Goal: Transaction & Acquisition: Purchase product/service

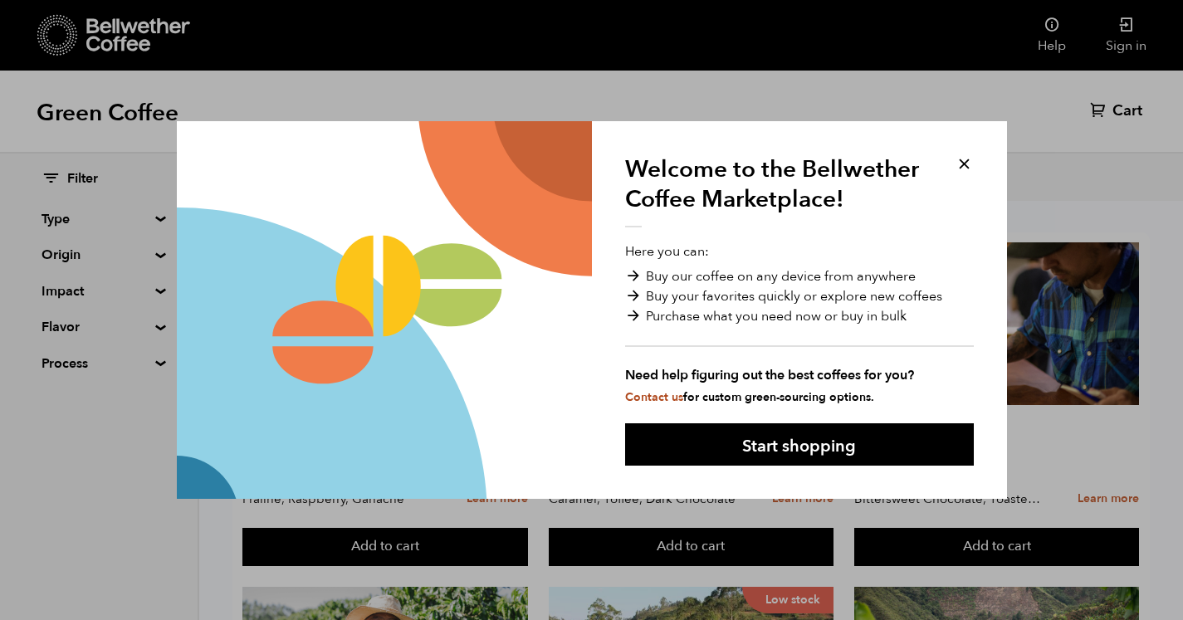
click at [968, 163] on button at bounding box center [963, 163] width 19 height 19
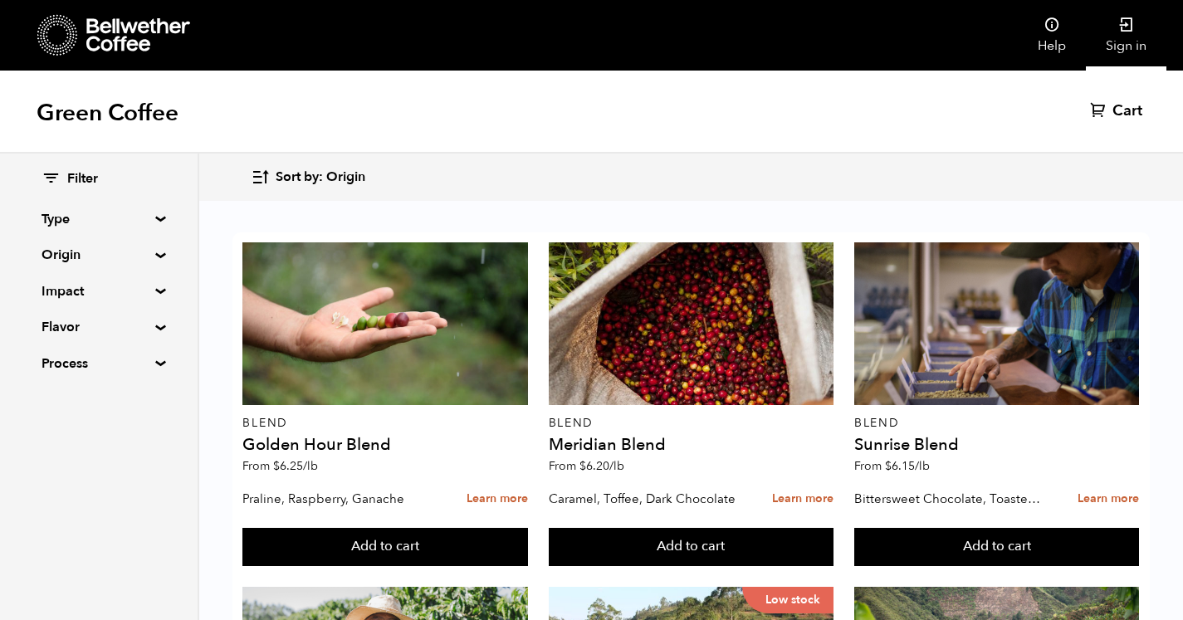
click at [1130, 45] on link "Sign in" at bounding box center [1126, 35] width 81 height 71
click at [1109, 120] on span "Cart" at bounding box center [1108, 111] width 30 height 20
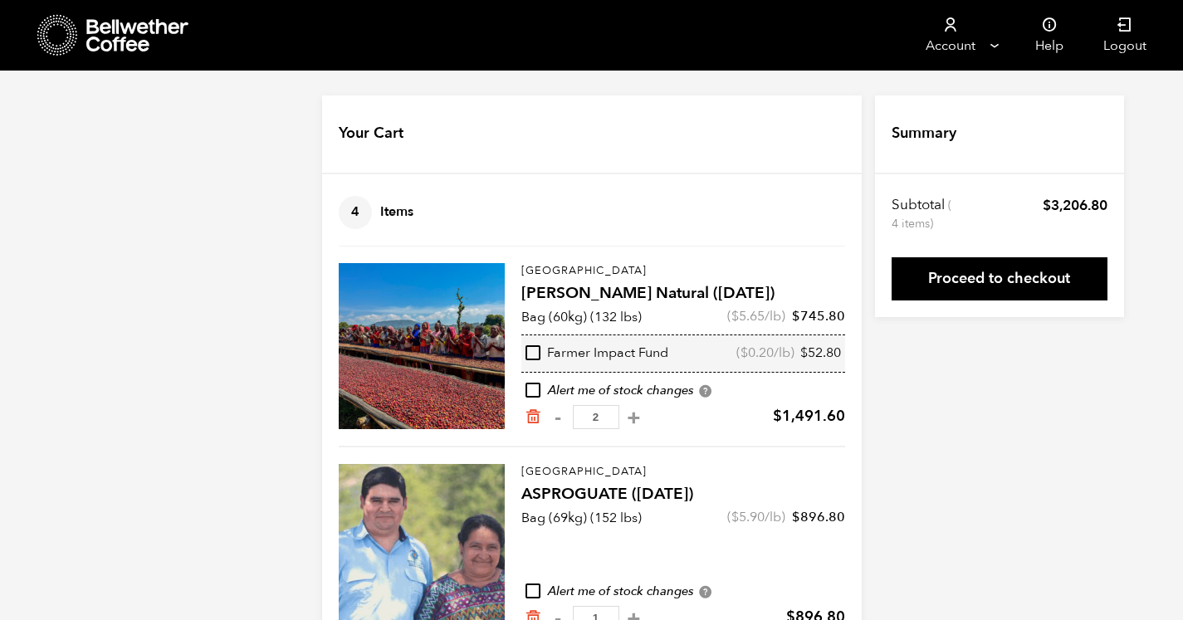
scroll to position [253, 0]
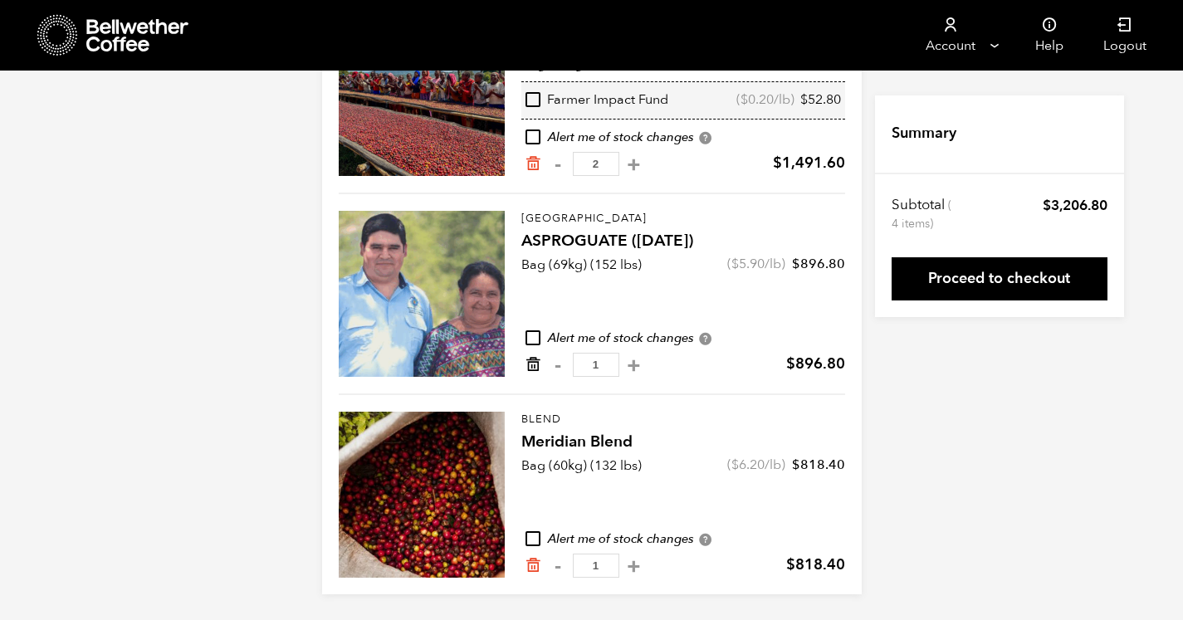
click at [534, 364] on icon "Remove from cart" at bounding box center [533, 364] width 17 height 17
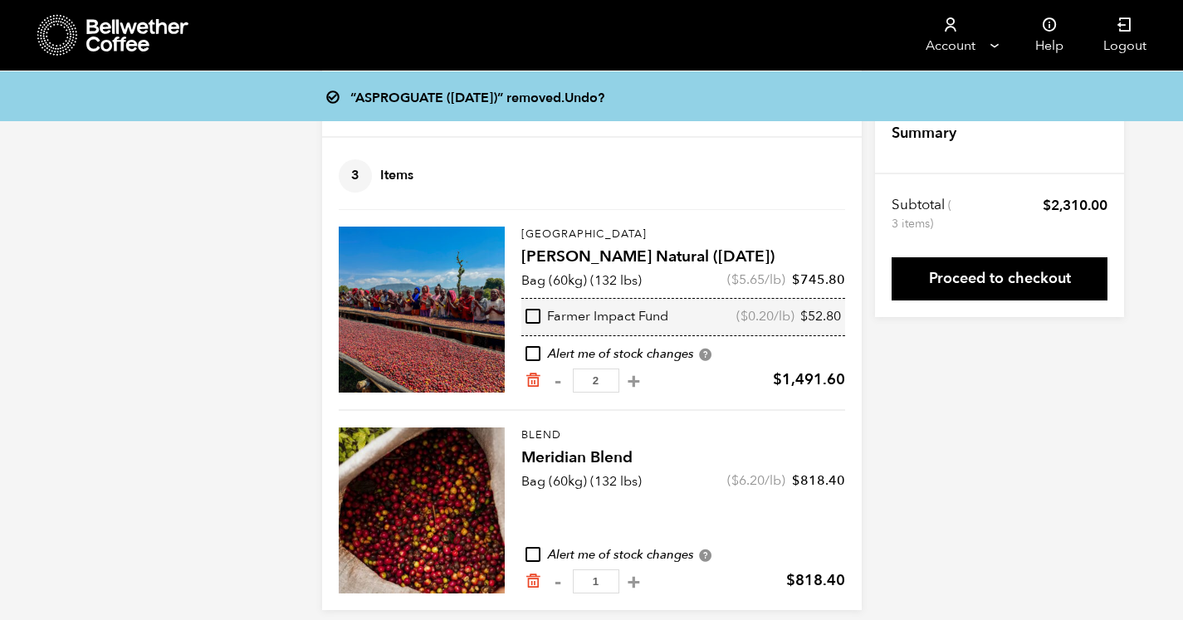
scroll to position [52, 0]
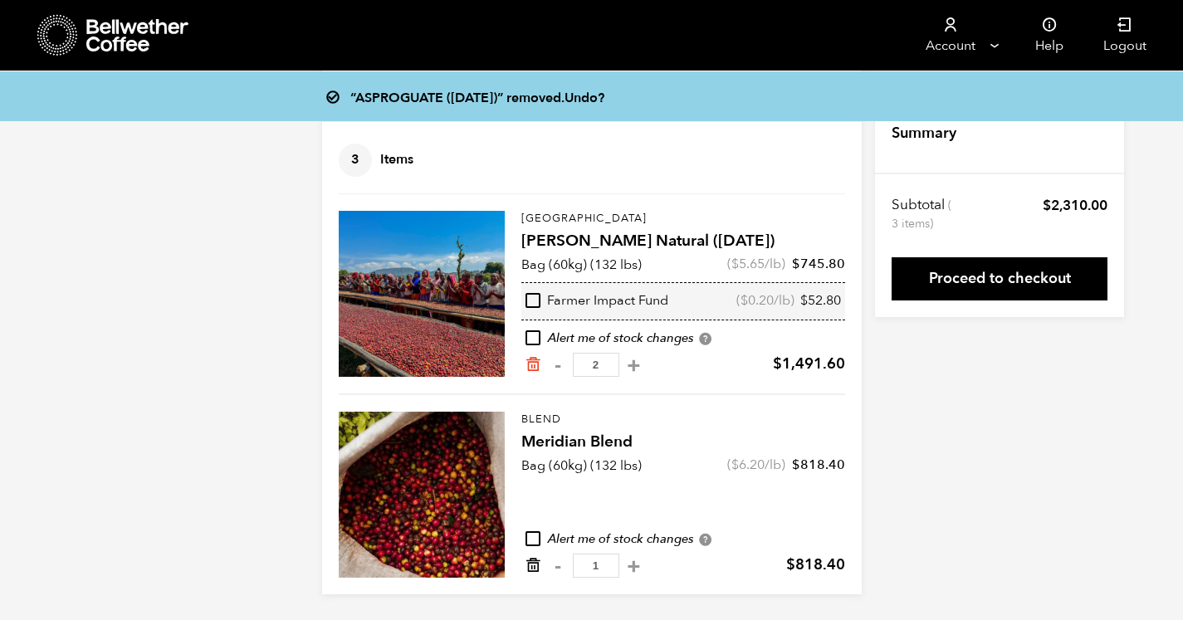
click at [527, 564] on icon "Remove from cart" at bounding box center [533, 565] width 17 height 17
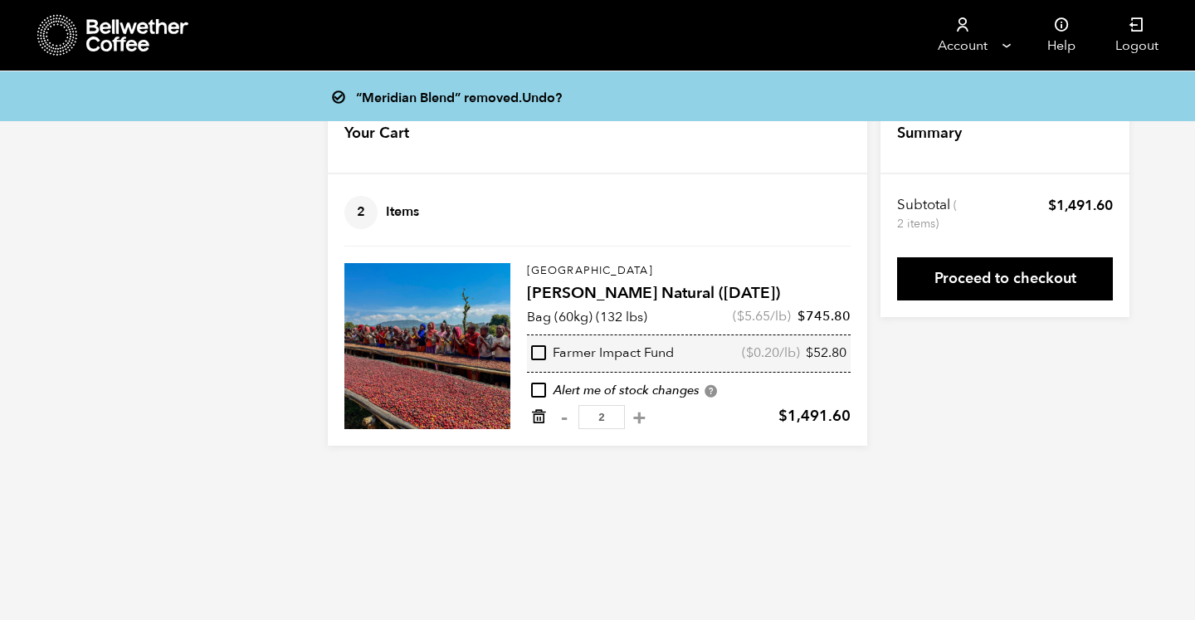
click at [538, 422] on icon "Remove from cart" at bounding box center [538, 416] width 17 height 17
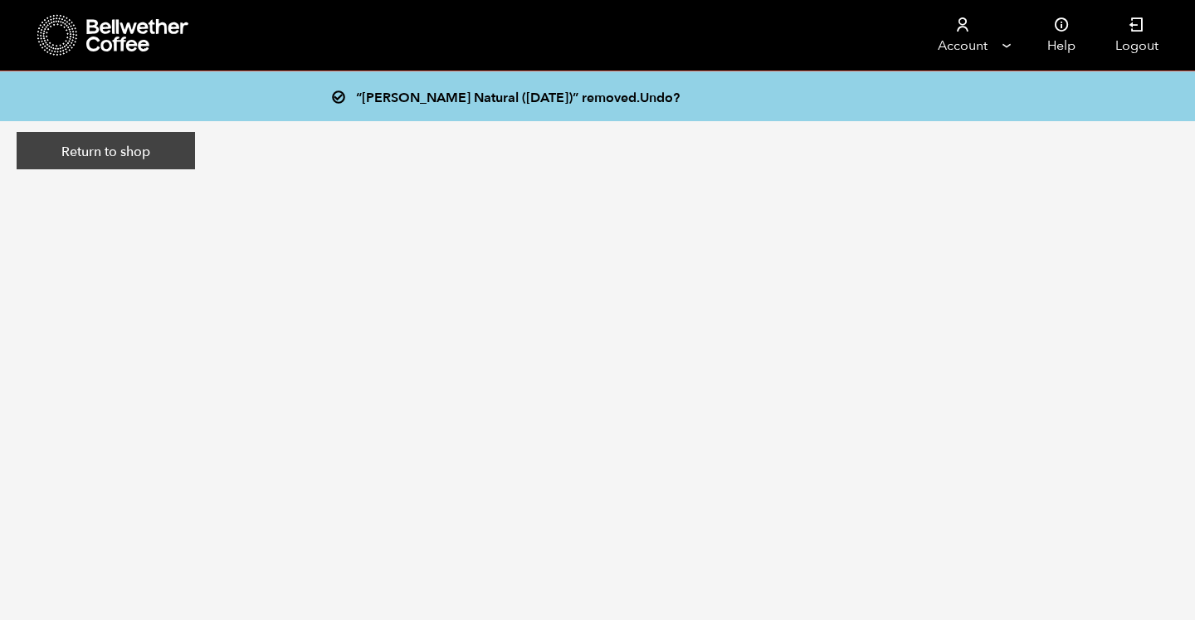
click at [130, 161] on link "Return to shop" at bounding box center [106, 151] width 178 height 38
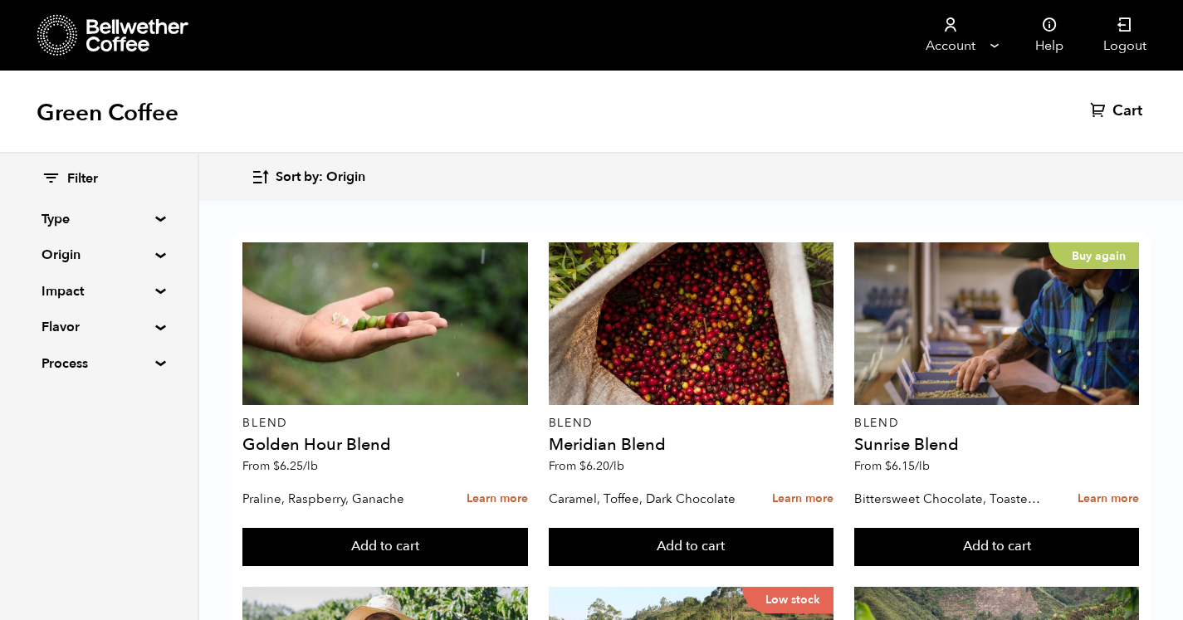
click at [70, 259] on summary "Origin" at bounding box center [98, 255] width 115 height 20
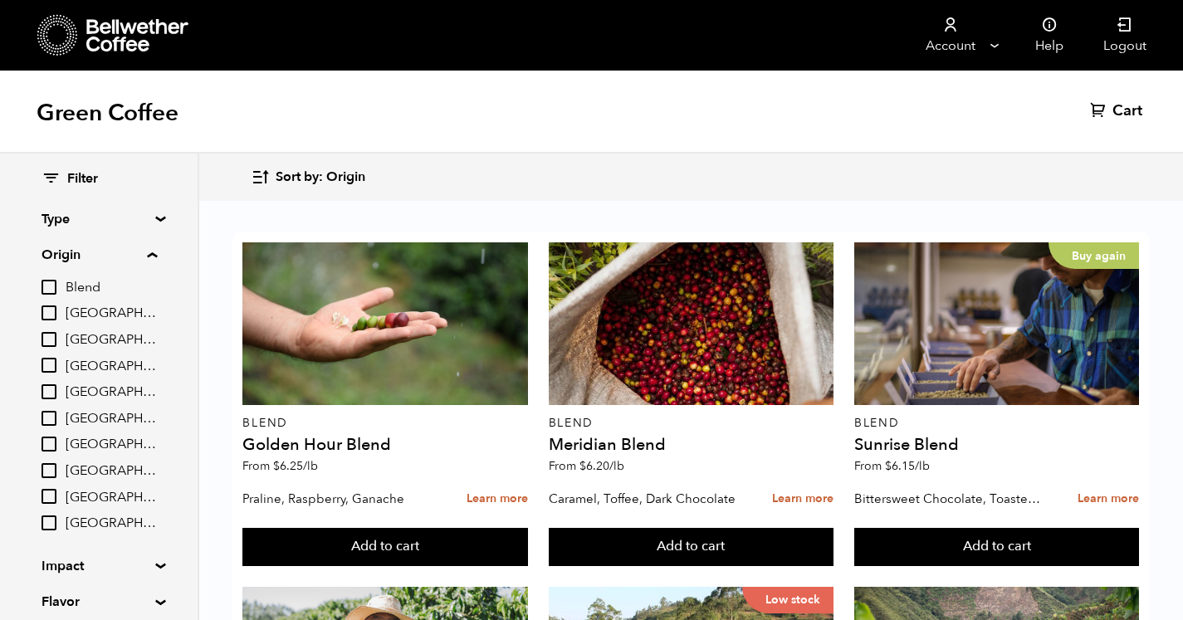
click at [56, 416] on input "[GEOGRAPHIC_DATA]" at bounding box center [48, 418] width 15 height 15
checkbox input "true"
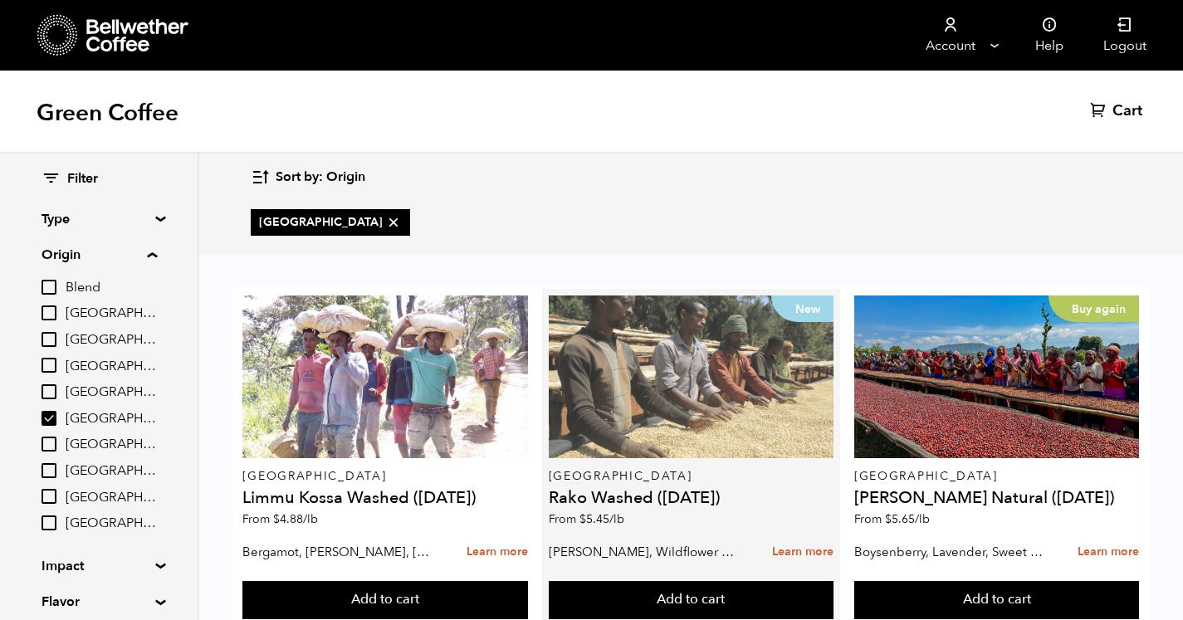
scroll to position [51, 0]
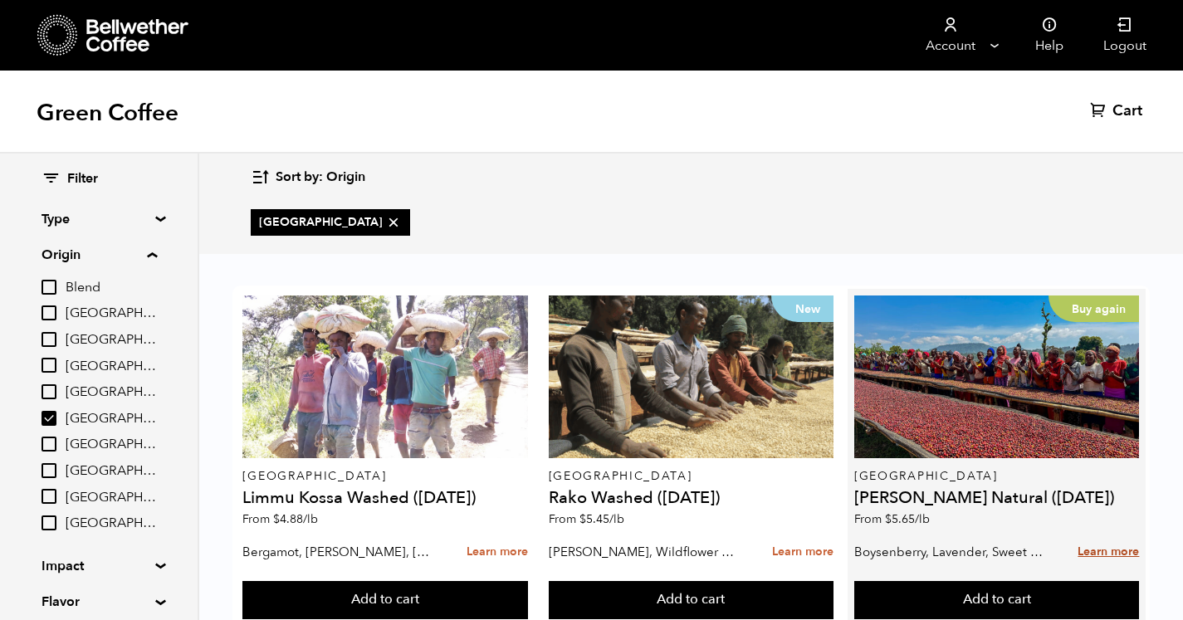
click at [1097, 534] on link "Learn more" at bounding box center [1107, 552] width 61 height 36
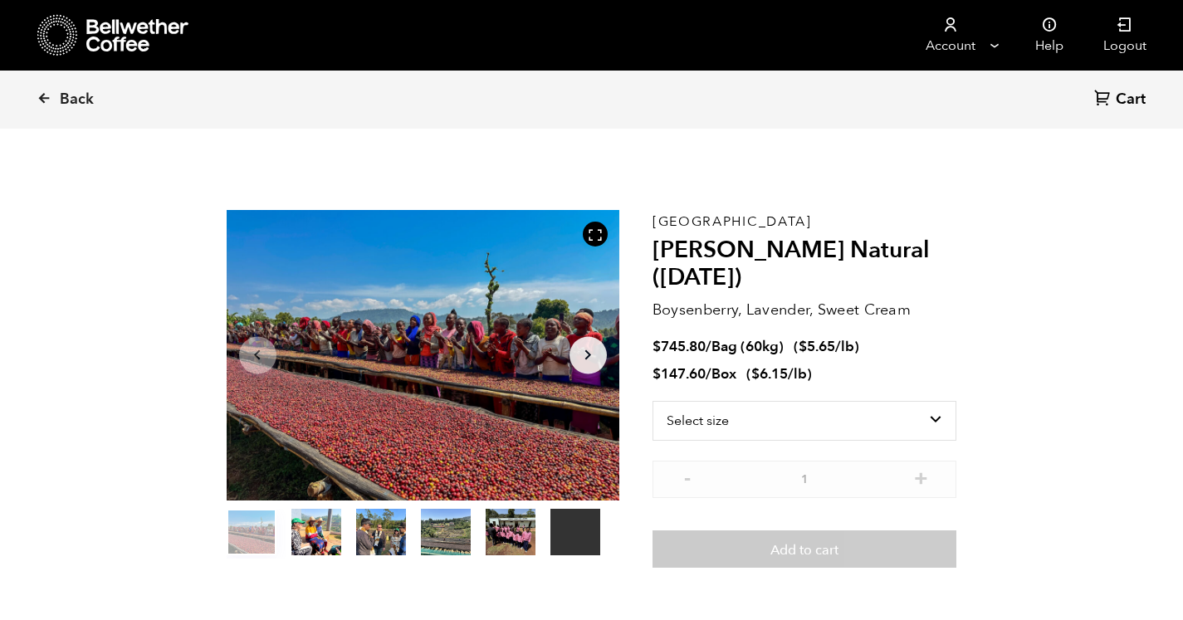
scroll to position [722, 710]
click at [724, 416] on select "Select size Bag (60kg) (132 lbs) Box (24 lbs)" at bounding box center [804, 421] width 305 height 40
select select "box"
click at [652, 401] on select "Select size Bag (60kg) (132 lbs) Box (24 lbs)" at bounding box center [804, 421] width 305 height 40
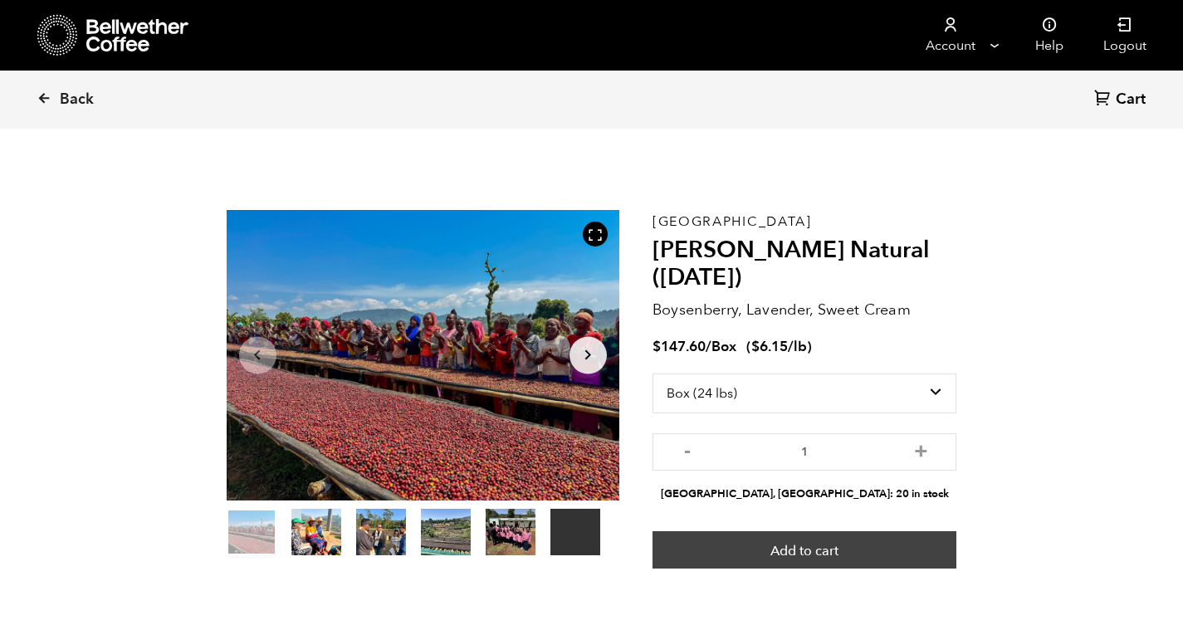
click at [795, 553] on button "Add to cart" at bounding box center [804, 550] width 305 height 38
